Goal: Register for event/course

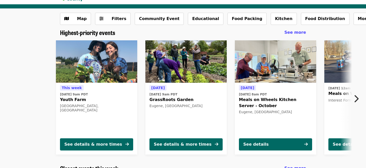
scroll to position [25, 0]
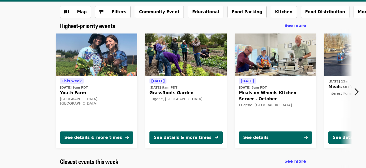
click at [355, 94] on icon "chevron-right icon" at bounding box center [356, 92] width 5 height 10
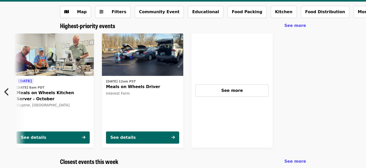
scroll to position [0, 226]
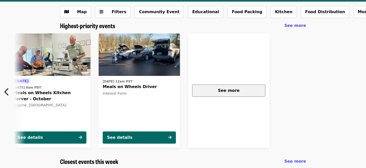
click at [236, 94] on button "See more" at bounding box center [228, 91] width 73 height 12
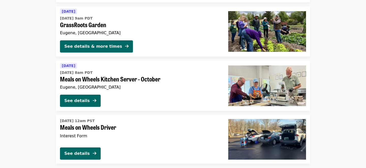
scroll to position [105, 0]
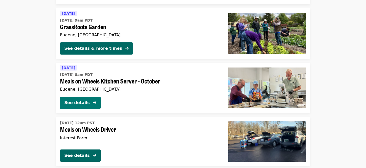
click at [91, 104] on button "See details" at bounding box center [80, 103] width 41 height 12
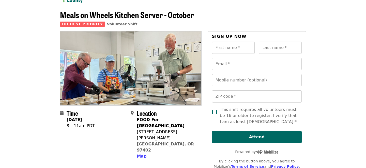
scroll to position [15, 0]
